Goal: Task Accomplishment & Management: Use online tool/utility

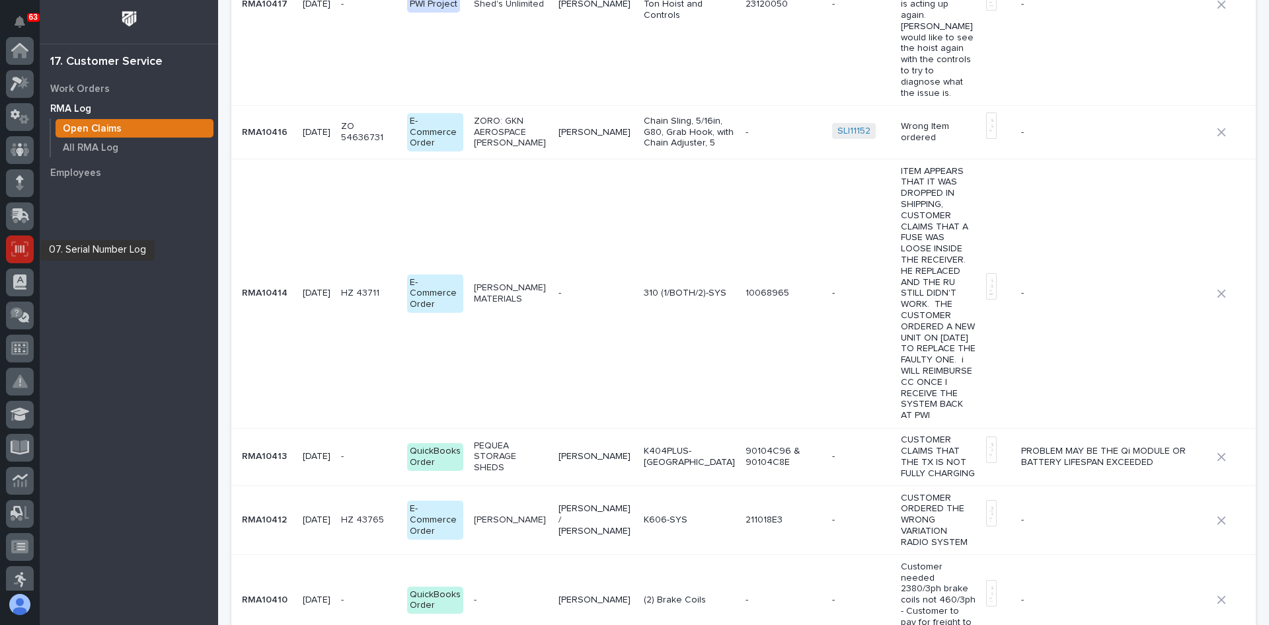
click at [15, 253] on icon at bounding box center [19, 248] width 17 height 15
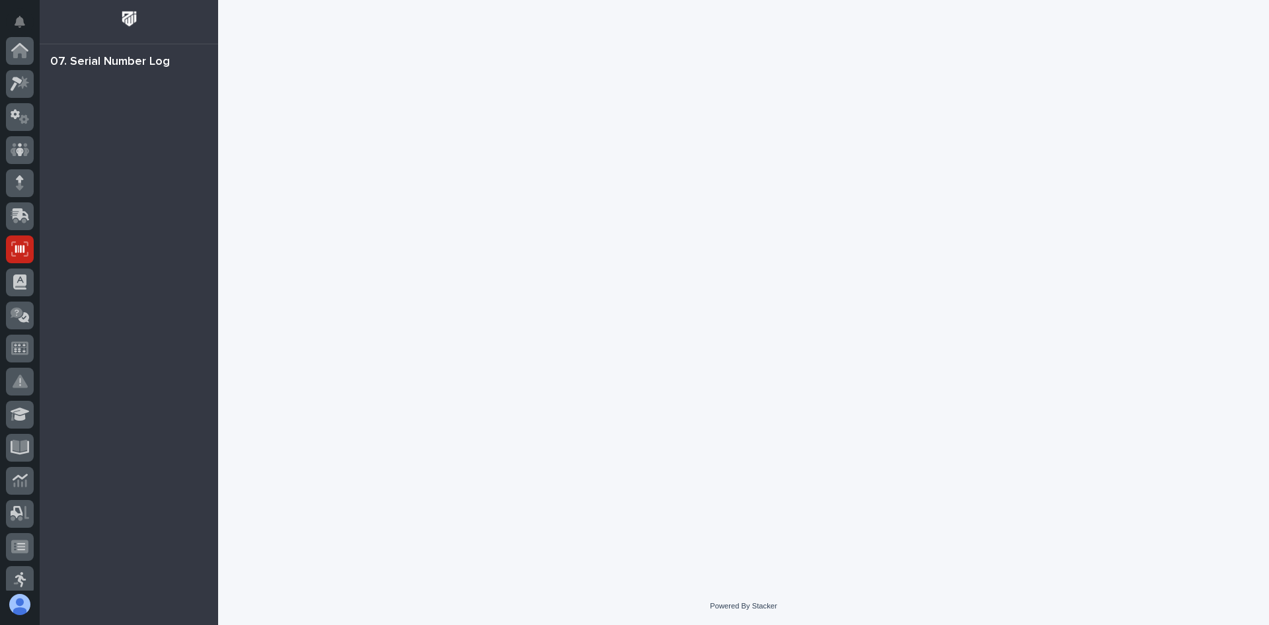
scroll to position [198, 0]
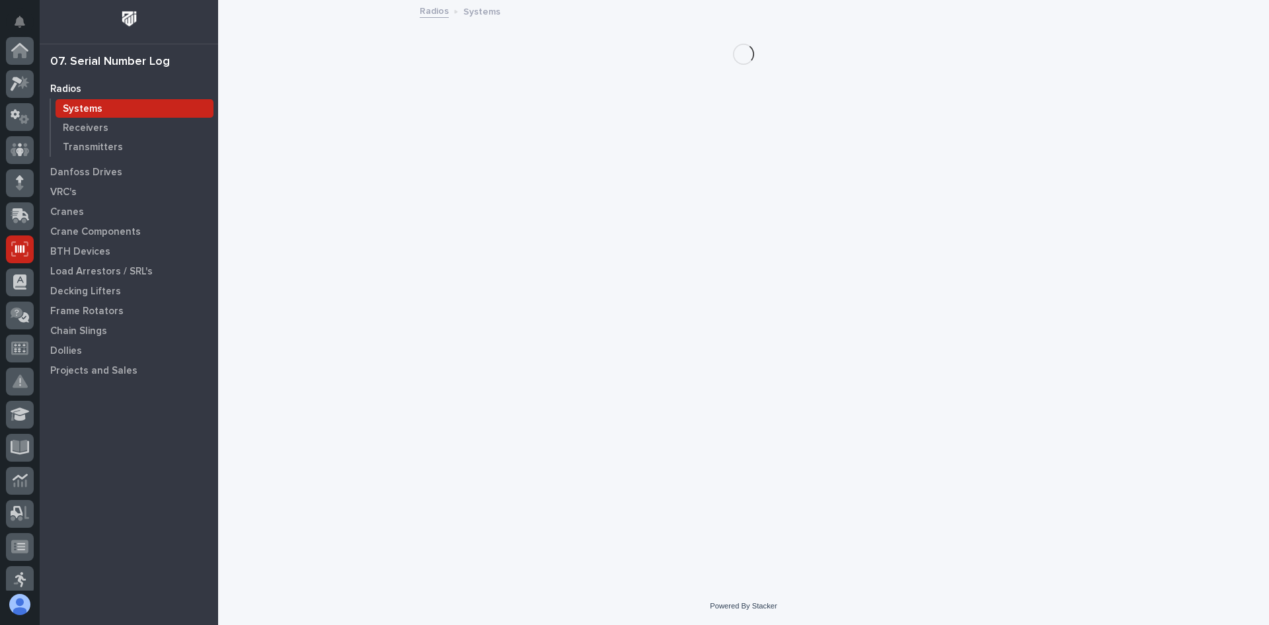
scroll to position [198, 0]
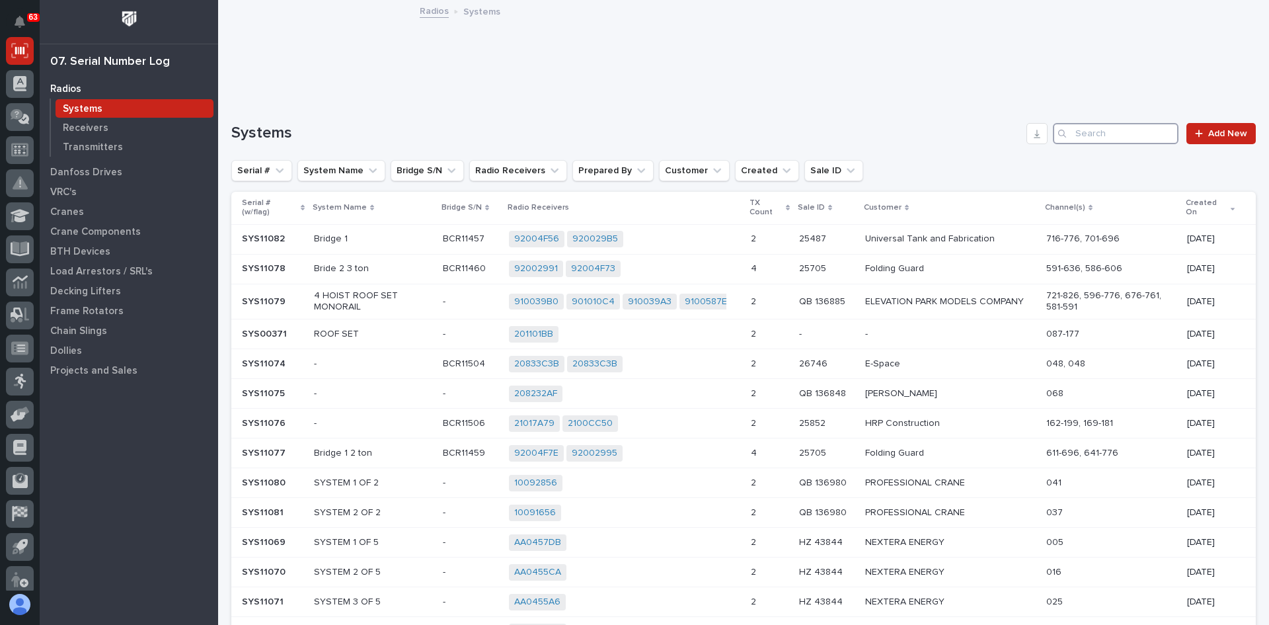
click at [1073, 134] on input "Search" at bounding box center [1116, 133] width 126 height 21
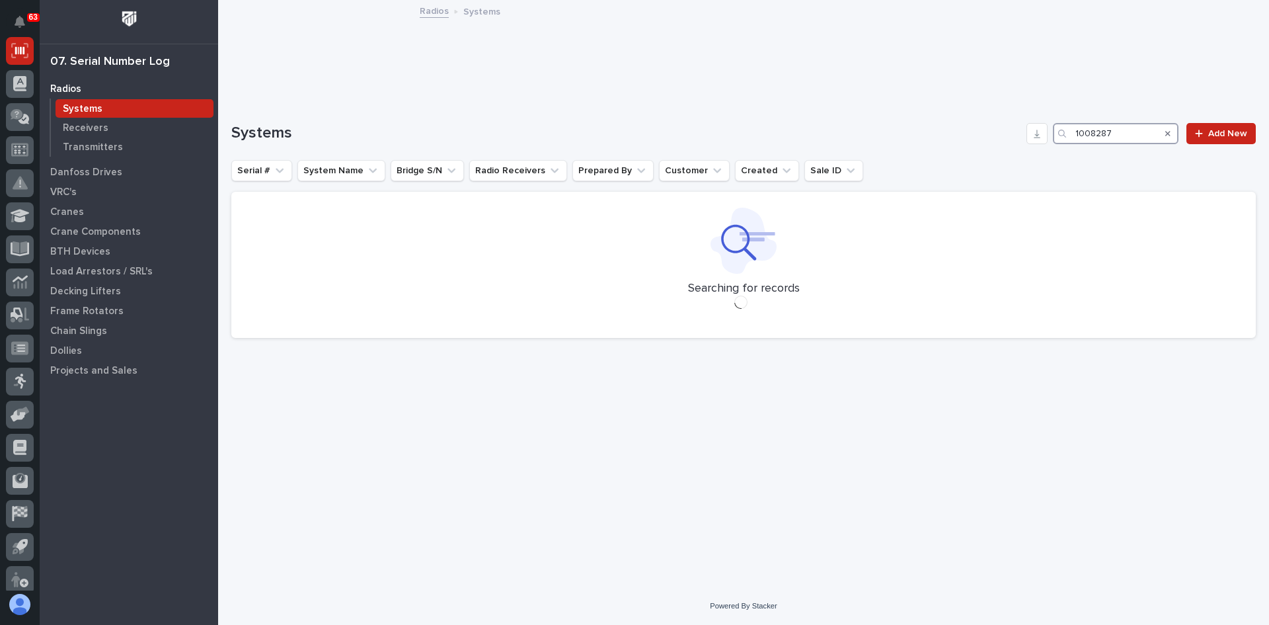
type input "10082875"
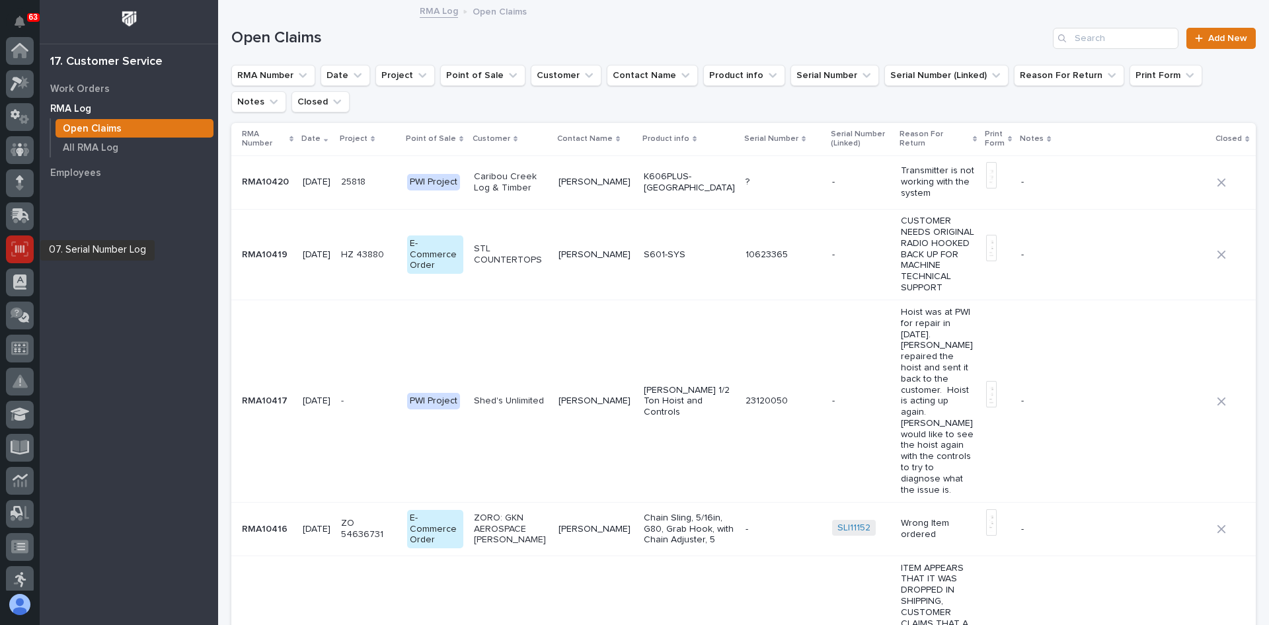
click at [15, 248] on icon at bounding box center [19, 249] width 9 height 8
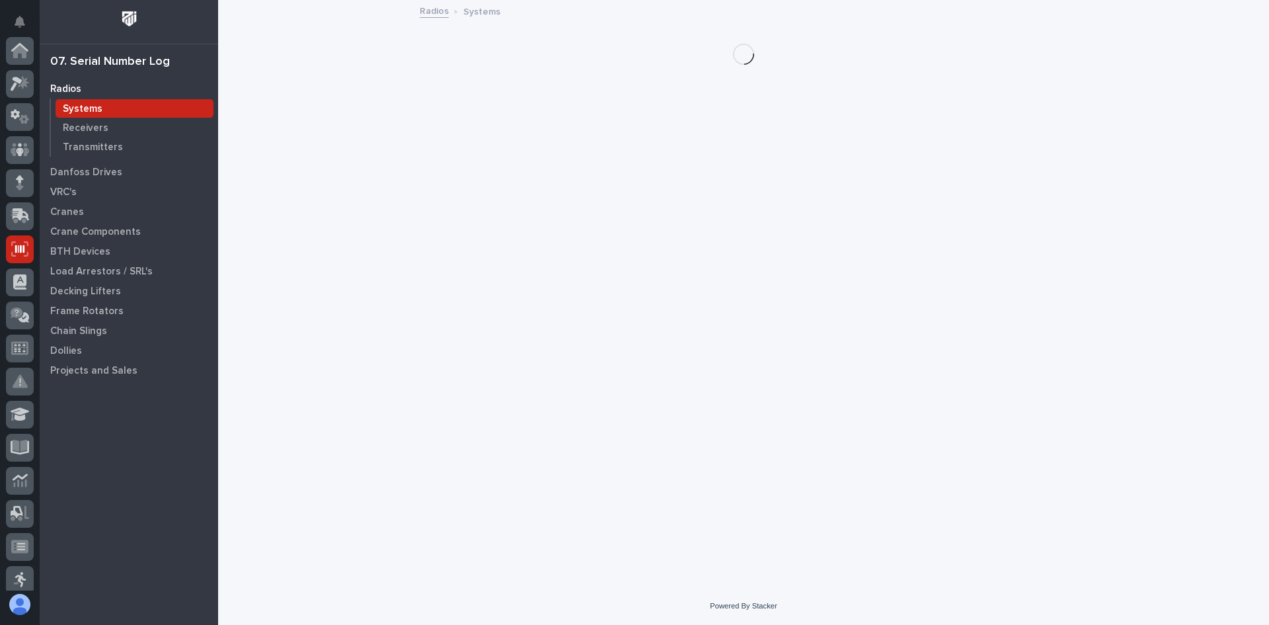
scroll to position [198, 0]
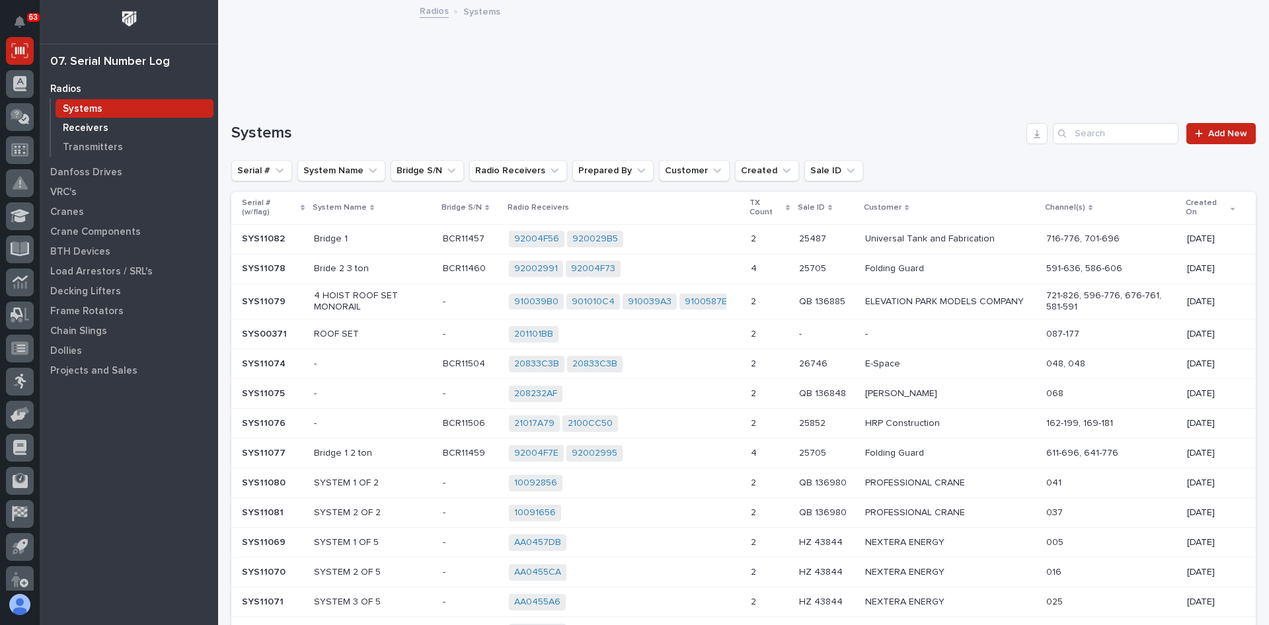
click at [88, 130] on p "Receivers" at bounding box center [86, 128] width 46 height 12
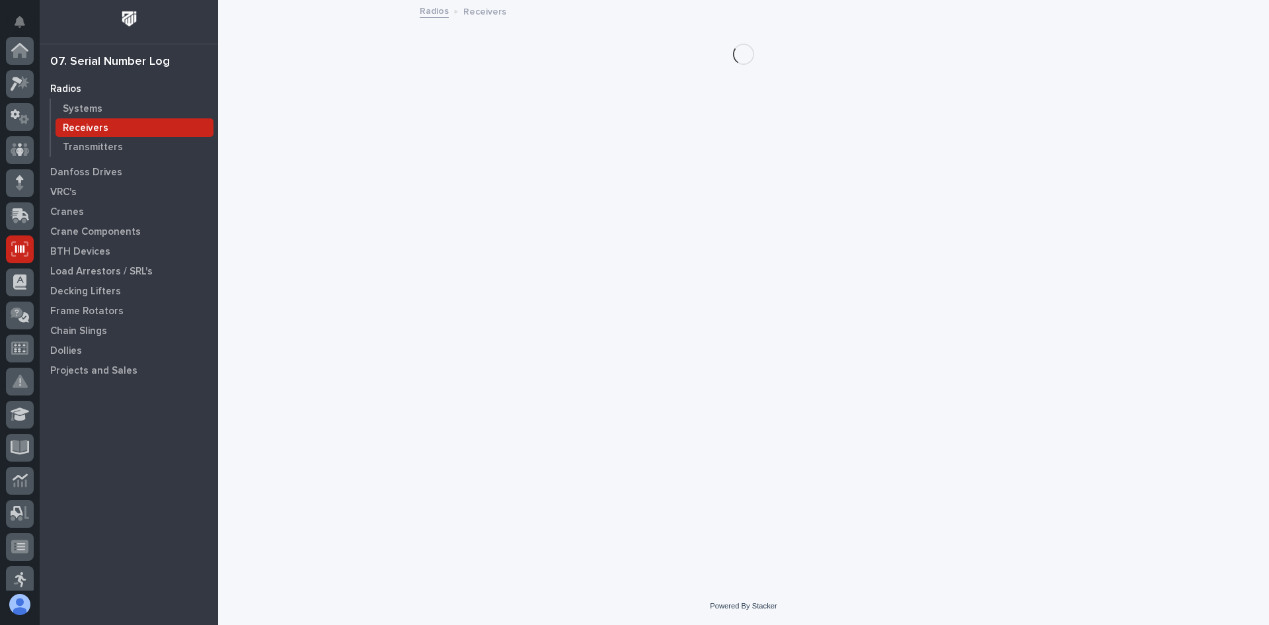
scroll to position [198, 0]
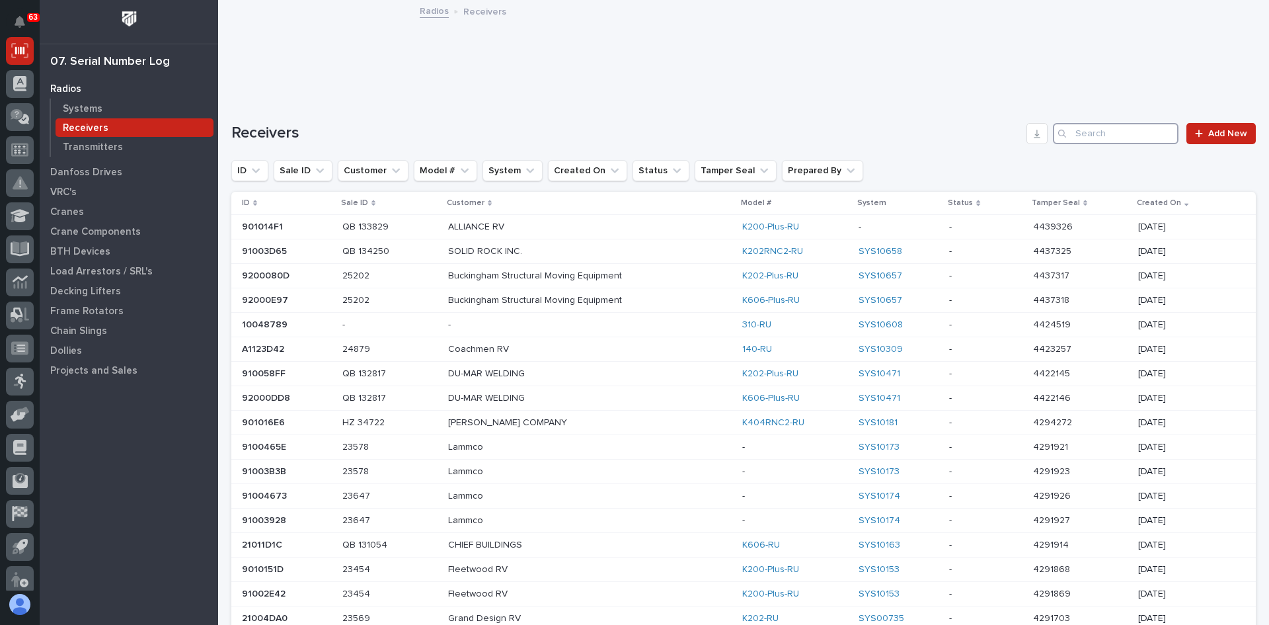
click at [1074, 130] on input "Search" at bounding box center [1116, 133] width 126 height 21
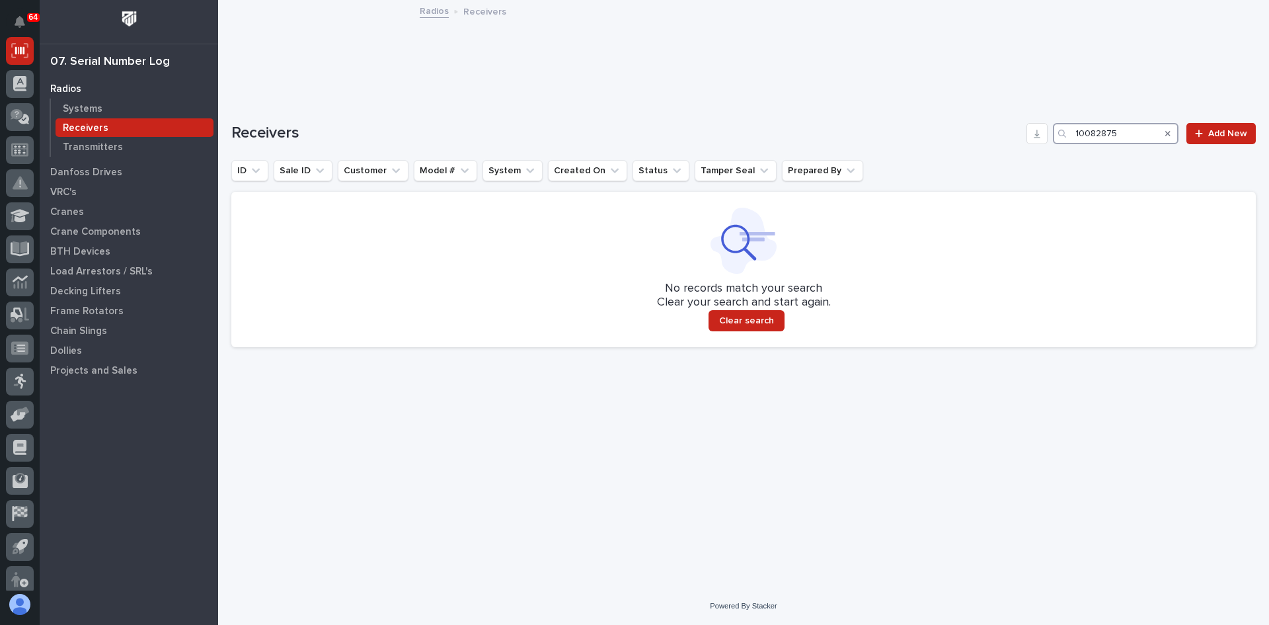
drag, startPoint x: 1124, startPoint y: 127, endPoint x: 1034, endPoint y: 146, distance: 92.6
click at [1034, 146] on div "Receivers 10082875 Add New ID Sale ID Customer Model # System Created On Status…" at bounding box center [743, 235] width 1024 height 224
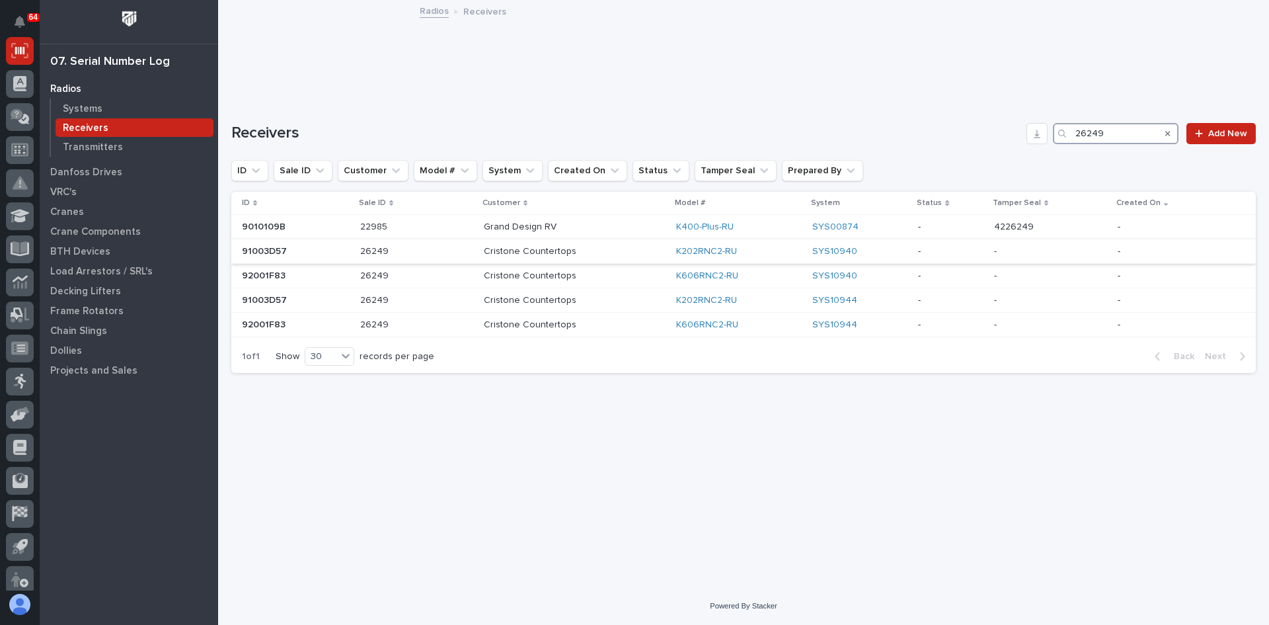
type input "26249"
click at [765, 250] on div "K202RNC2-RU" at bounding box center [739, 251] width 126 height 11
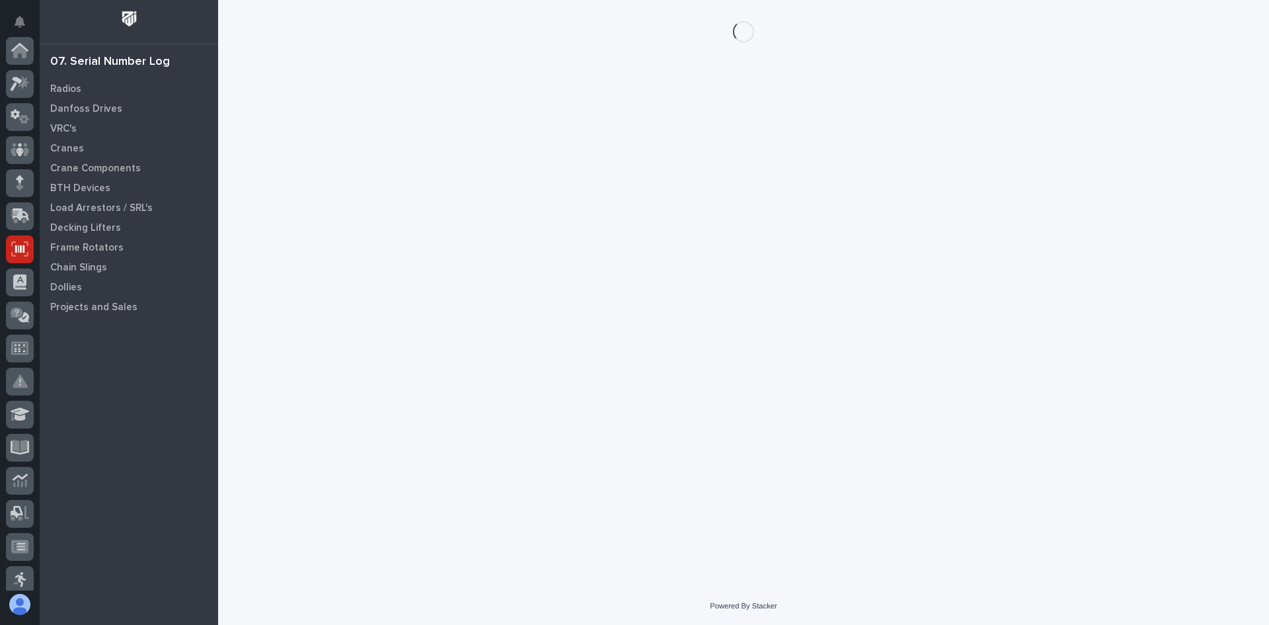
scroll to position [198, 0]
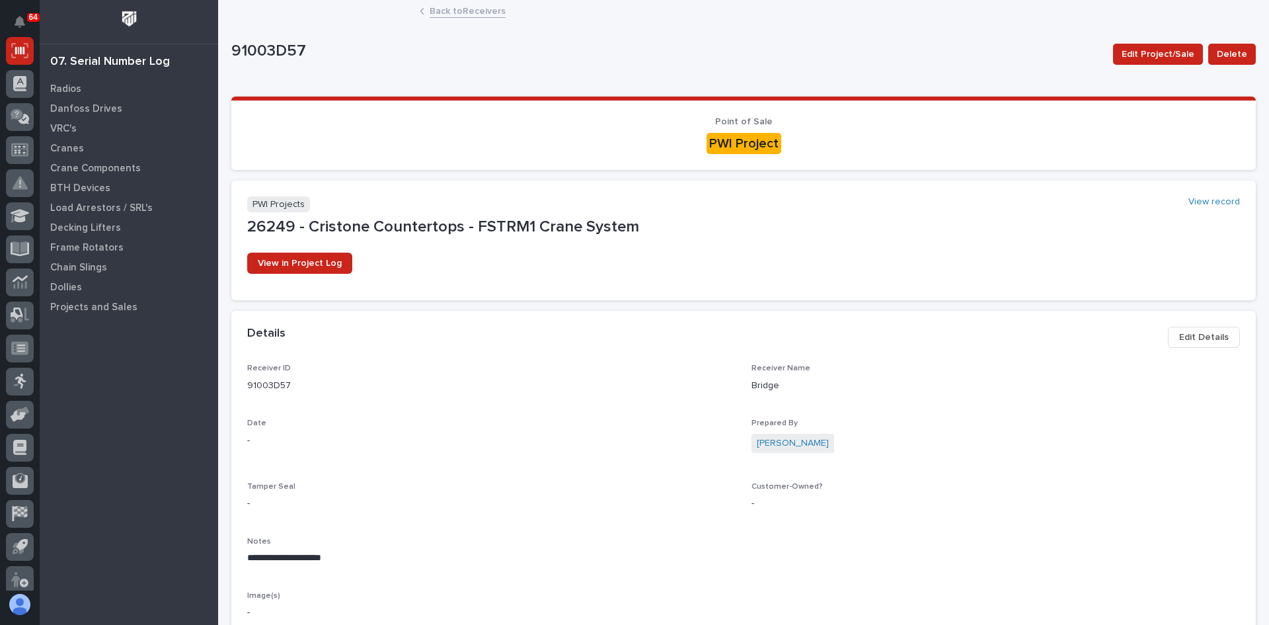
click at [459, 8] on link "Back to Receivers" at bounding box center [468, 10] width 76 height 15
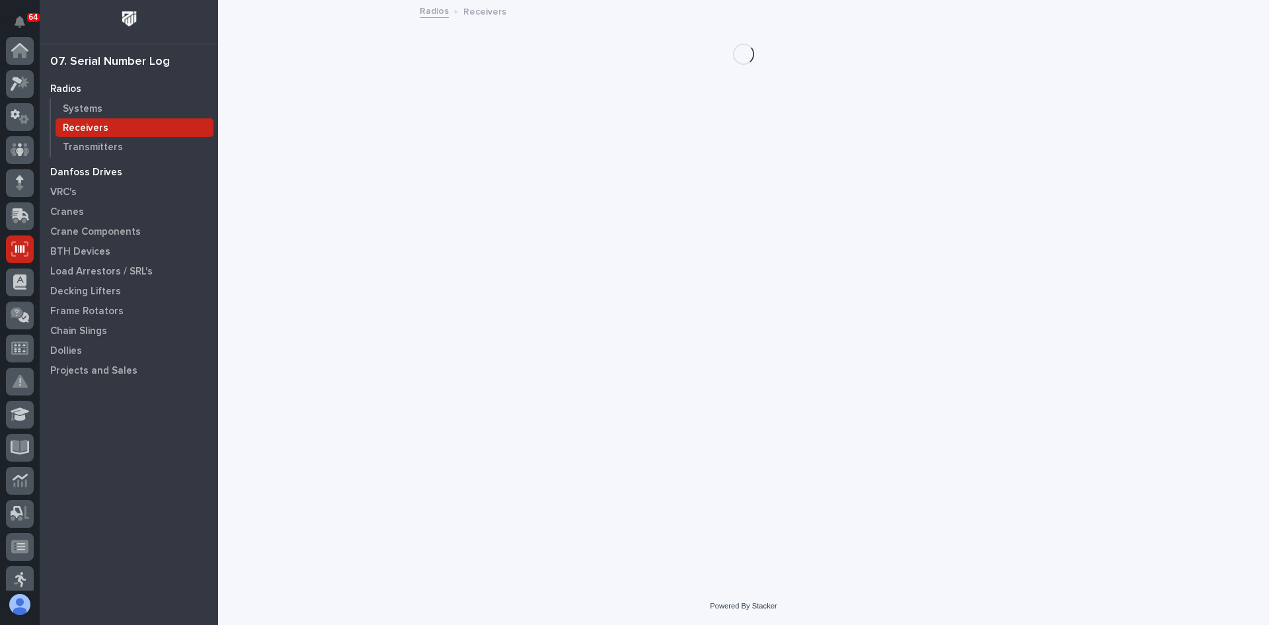
scroll to position [198, 0]
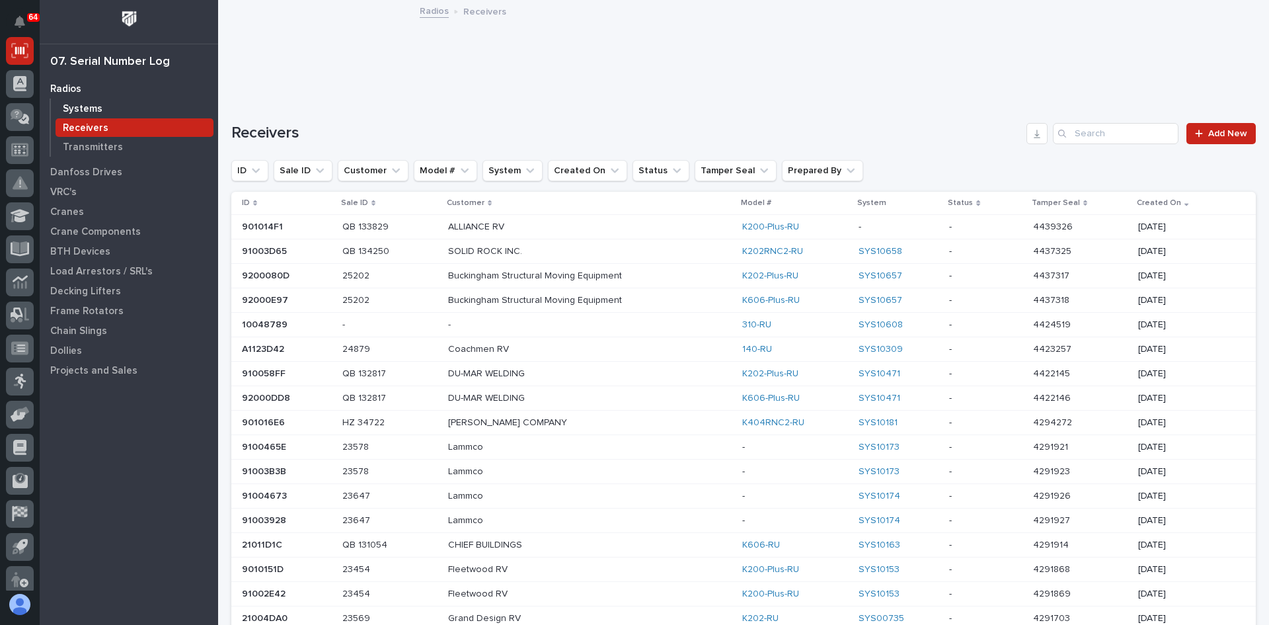
click at [83, 104] on p "Systems" at bounding box center [83, 109] width 40 height 12
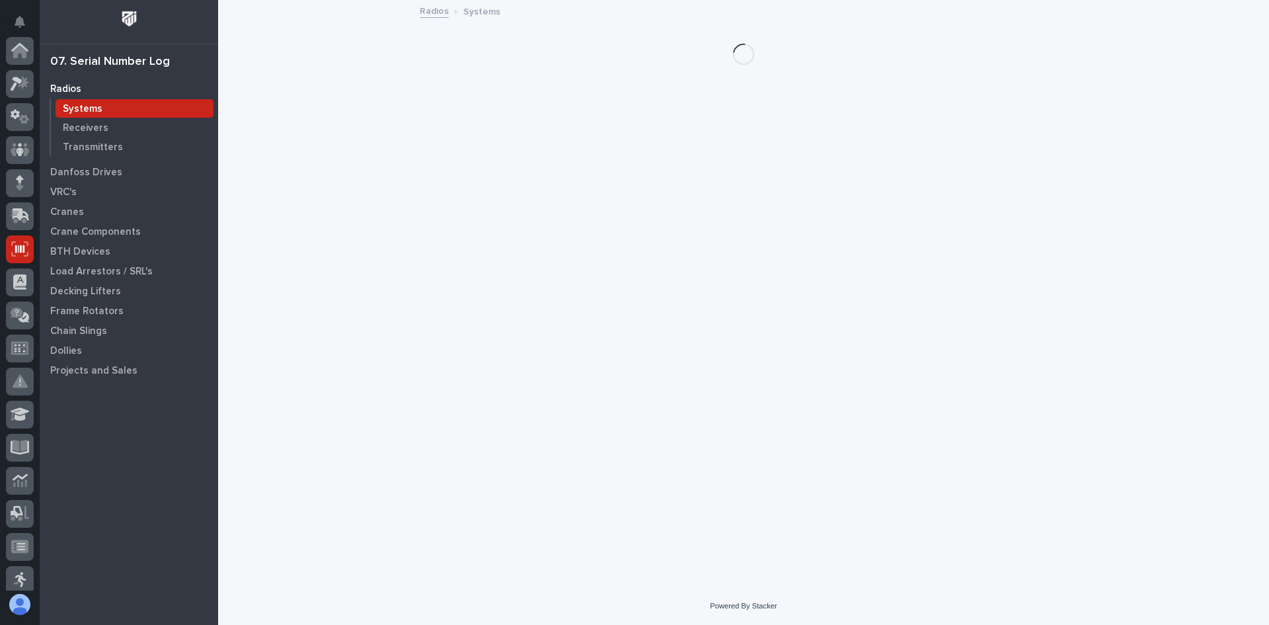
scroll to position [198, 0]
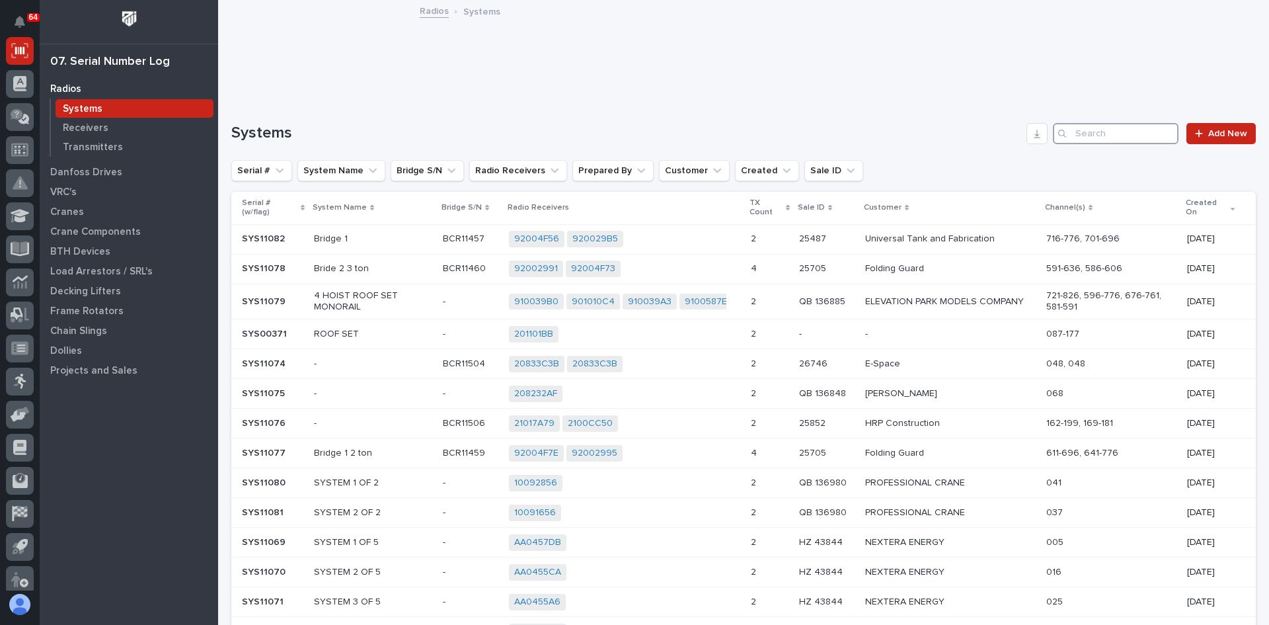
click at [1133, 128] on input "Search" at bounding box center [1116, 133] width 126 height 21
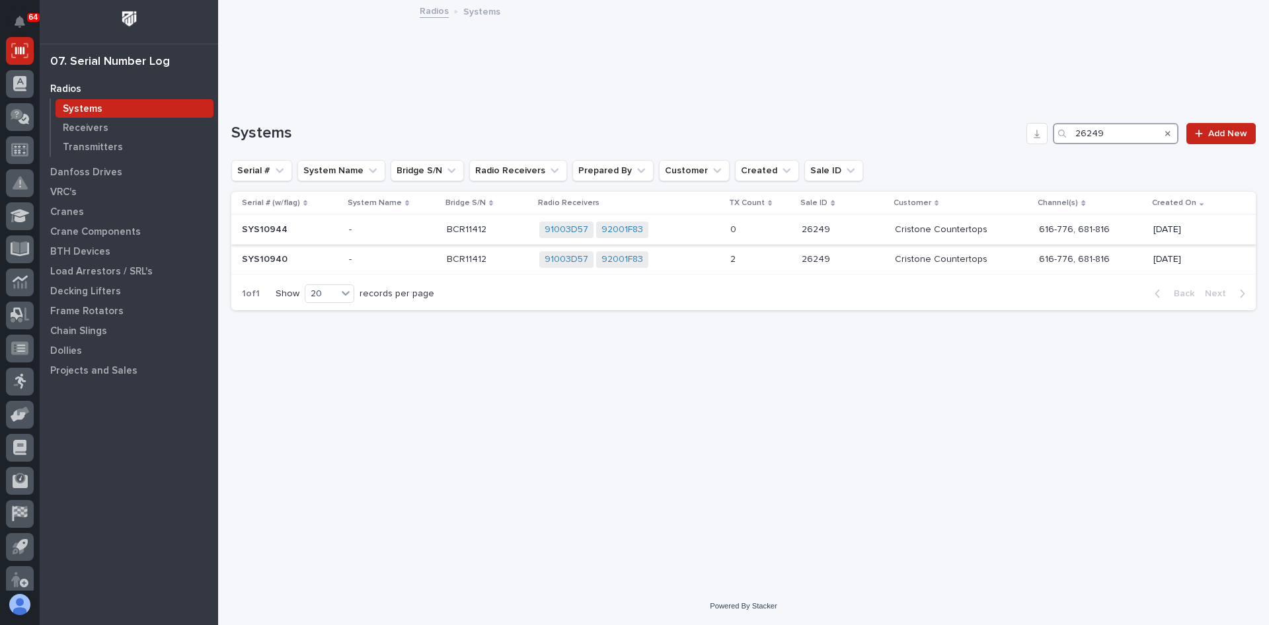
type input "26249"
click at [389, 232] on p "-" at bounding box center [392, 229] width 87 height 11
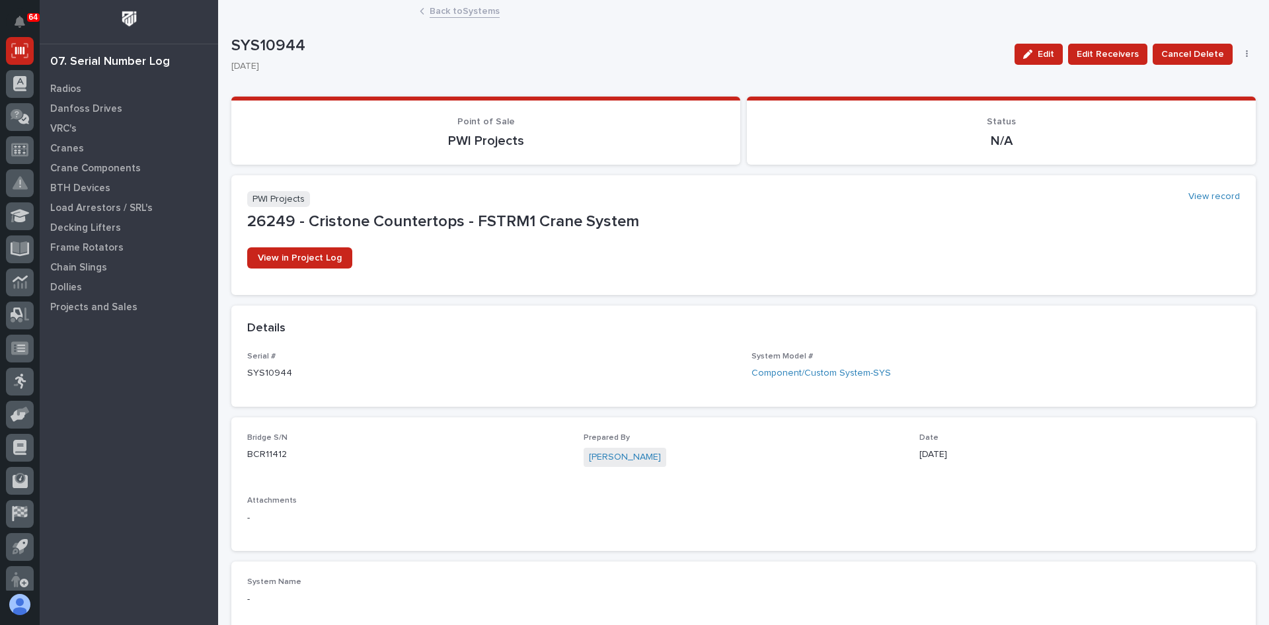
click at [467, 11] on link "Back to Systems" at bounding box center [465, 10] width 70 height 15
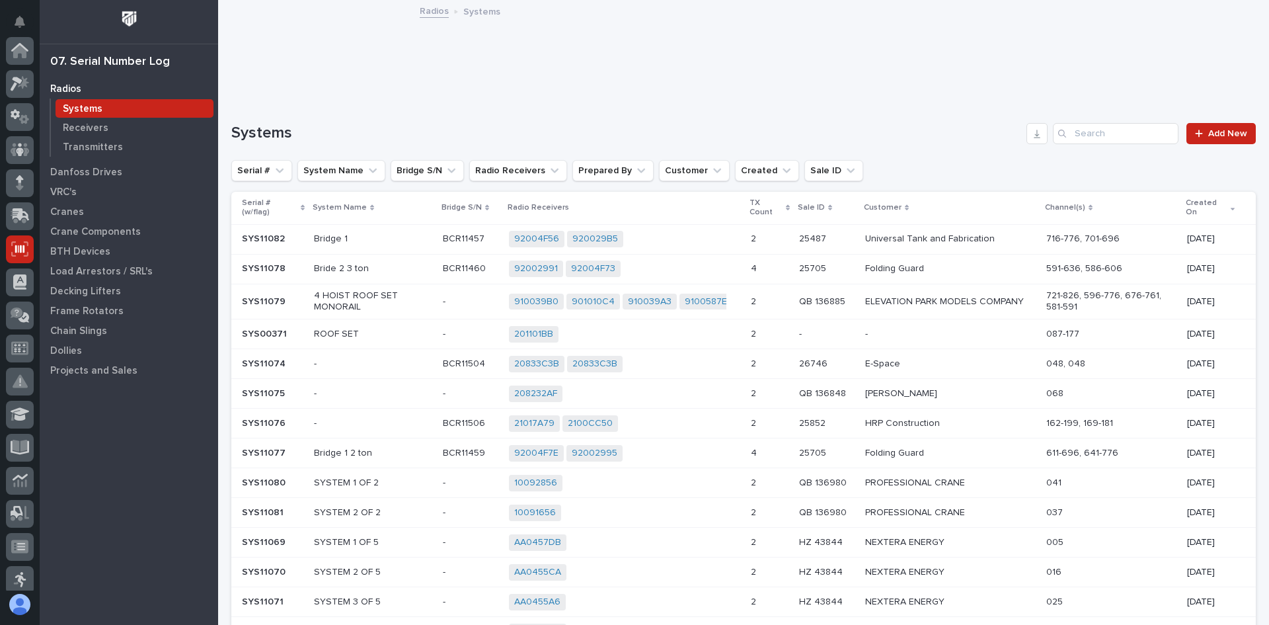
scroll to position [198, 0]
click at [1087, 134] on input "Search" at bounding box center [1116, 133] width 126 height 21
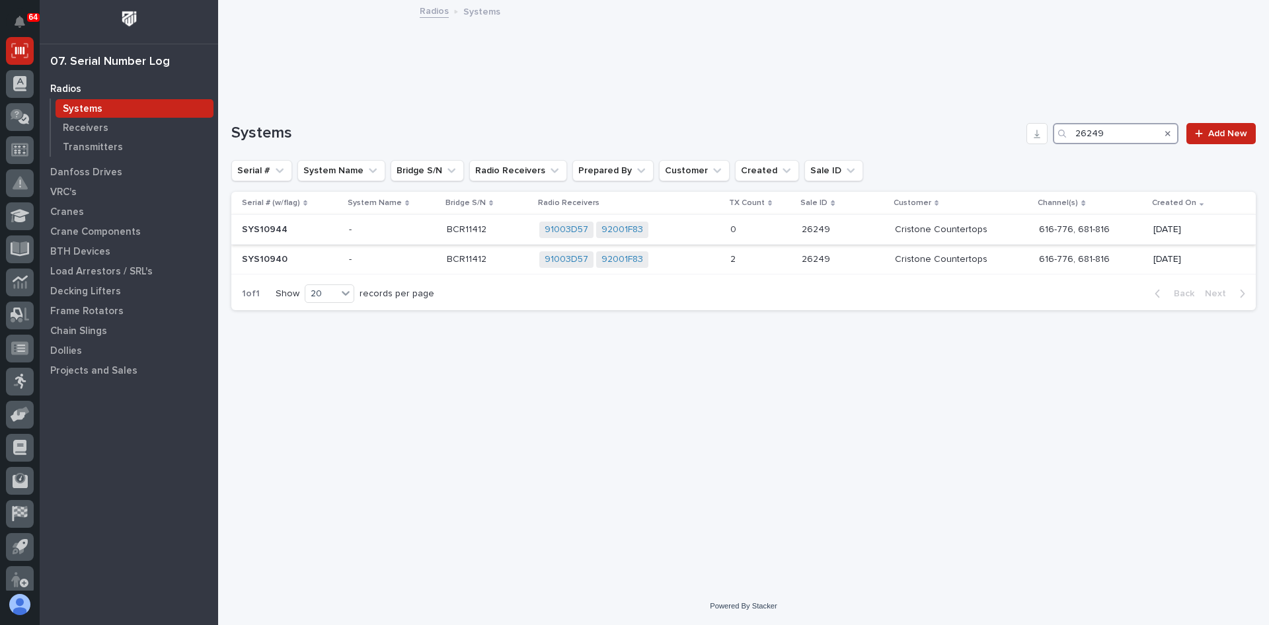
type input "26249"
drag, startPoint x: 764, startPoint y: 230, endPoint x: 373, endPoint y: 231, distance: 390.6
click at [373, 231] on p "-" at bounding box center [392, 229] width 87 height 11
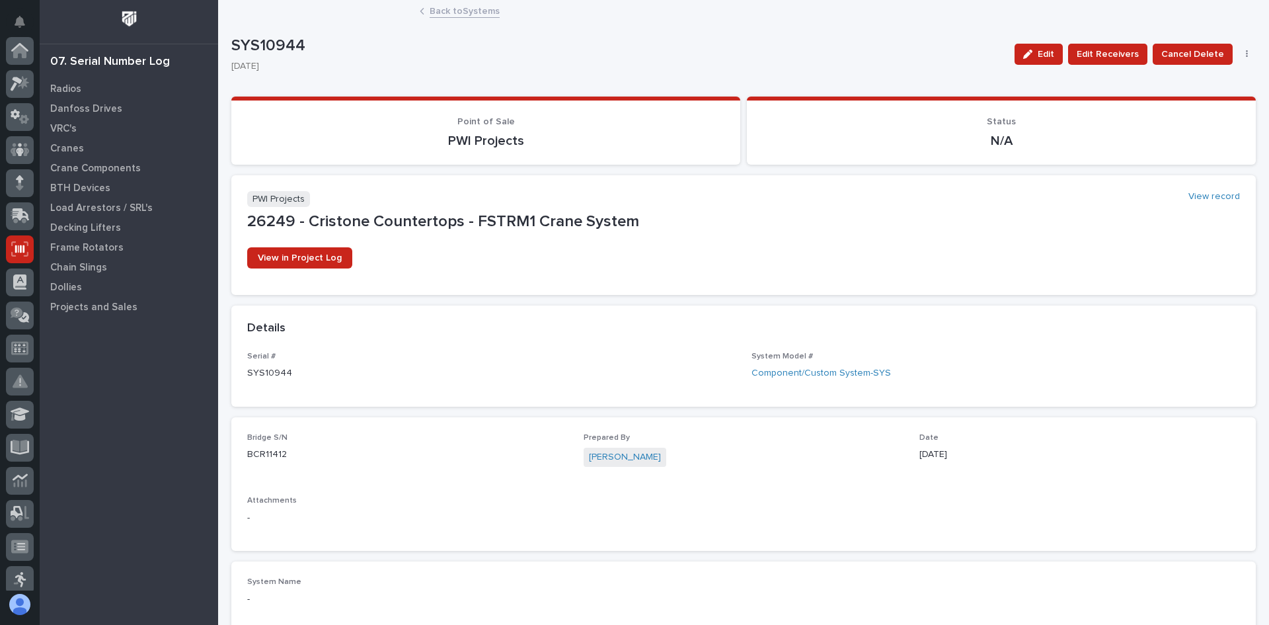
scroll to position [198, 0]
click at [1246, 56] on icon "button" at bounding box center [1247, 54] width 3 height 9
click at [1187, 77] on span "Delete" at bounding box center [1198, 81] width 29 height 12
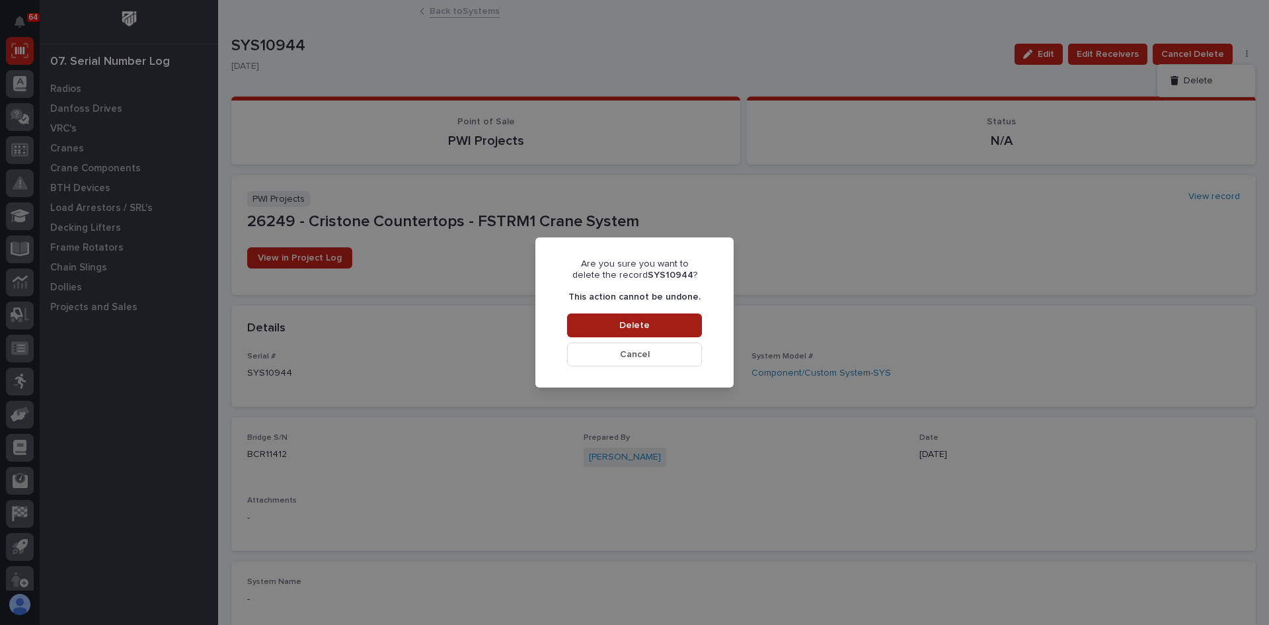
click at [642, 325] on span "Delete" at bounding box center [634, 325] width 30 height 12
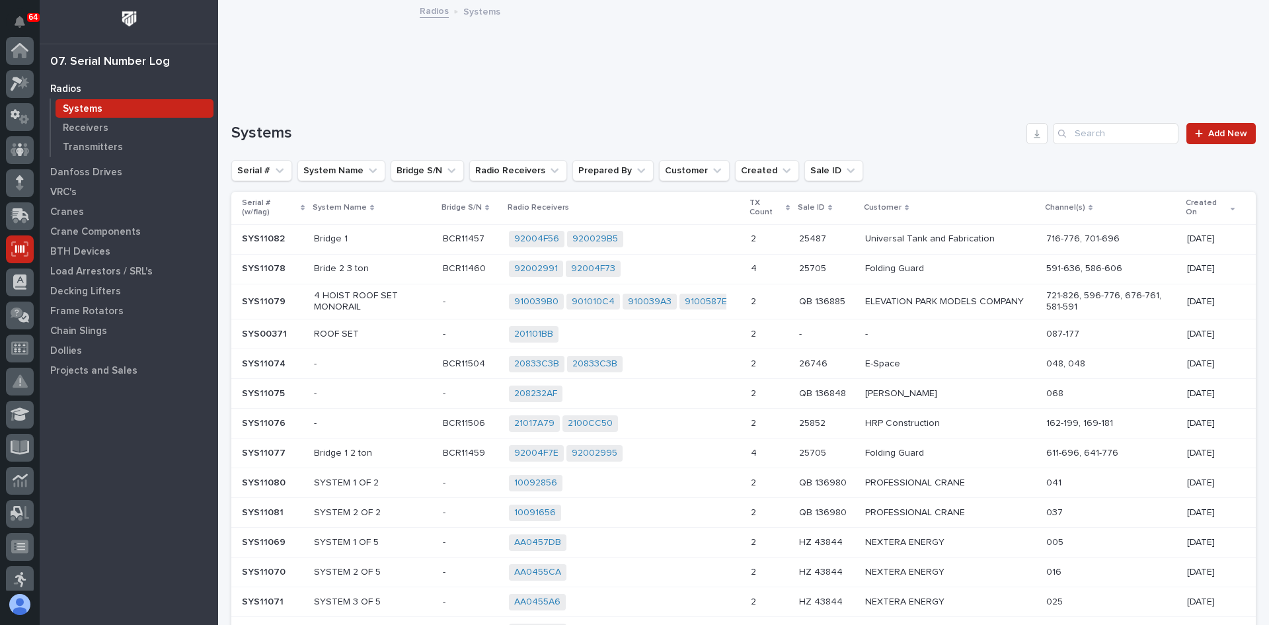
scroll to position [198, 0]
click at [1104, 134] on input "Search" at bounding box center [1116, 133] width 126 height 21
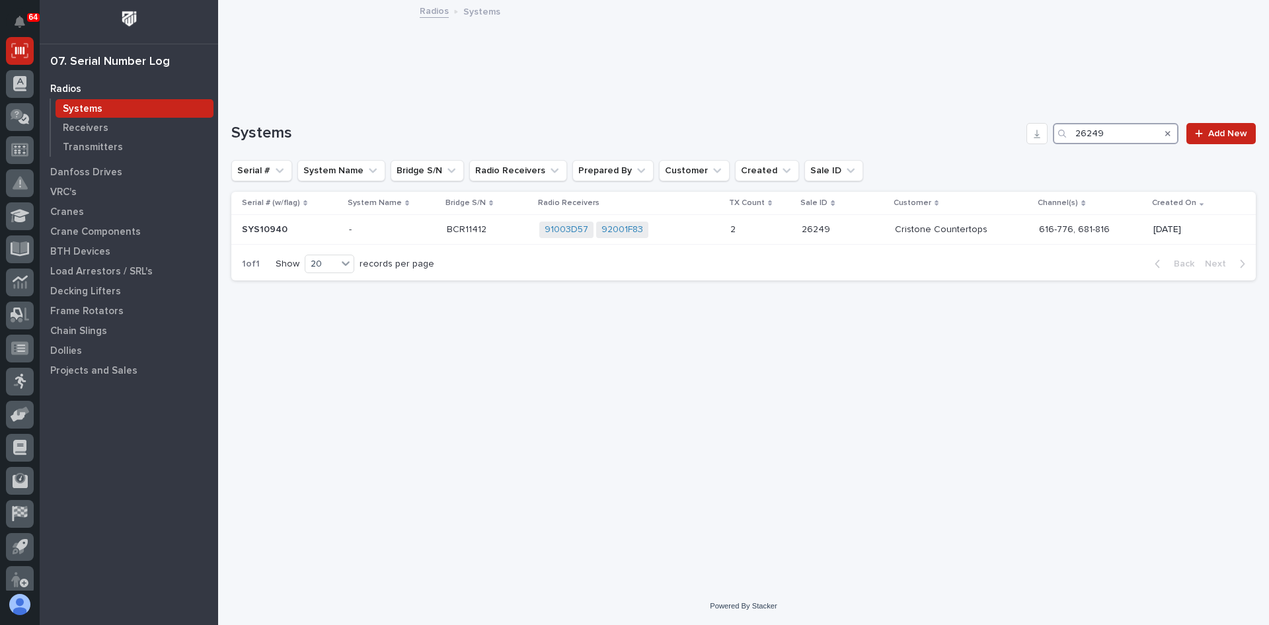
type input "26249"
